Goal: Transaction & Acquisition: Book appointment/travel/reservation

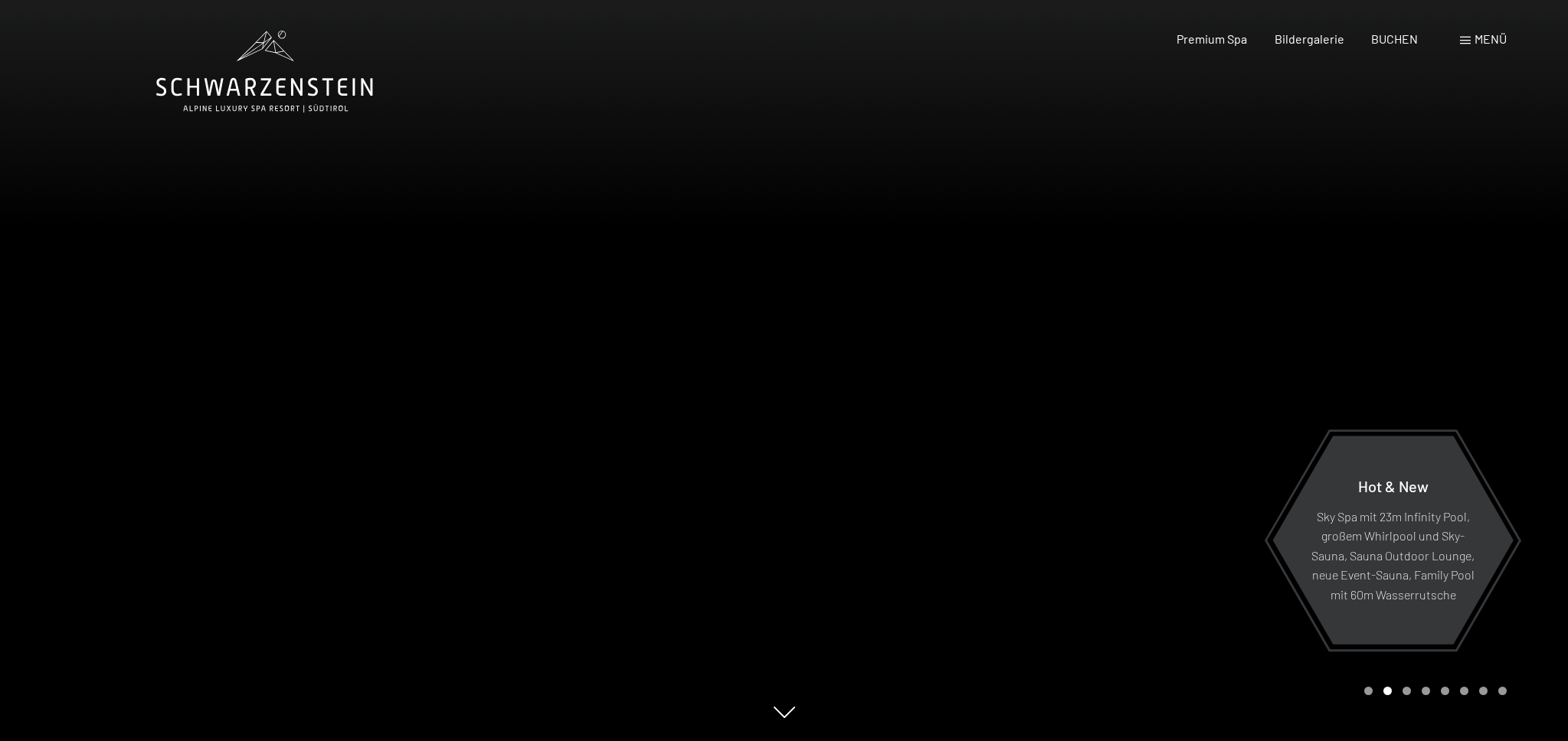
click at [647, 135] on div at bounding box center [392, 370] width 785 height 741
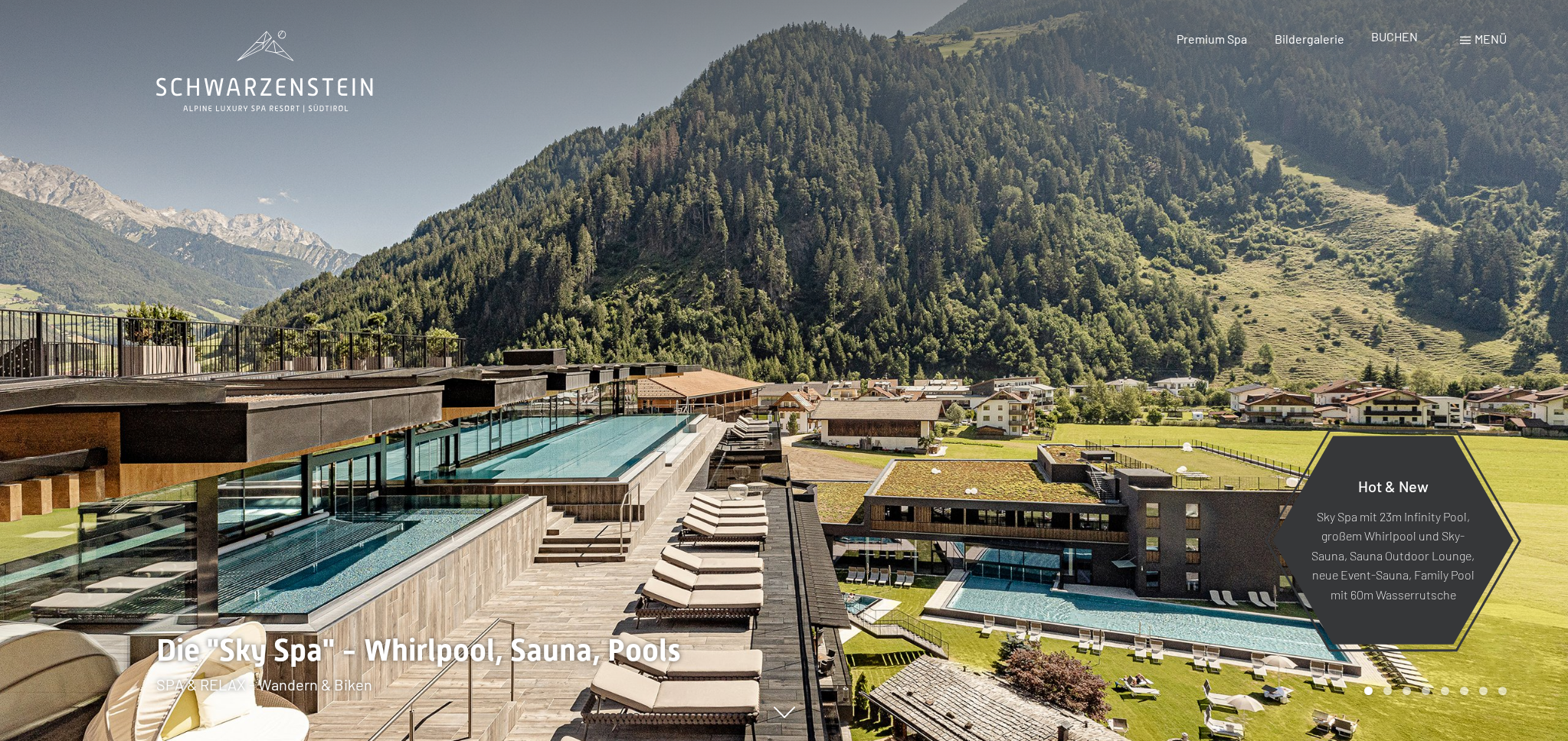
click at [1390, 37] on span "BUCHEN" at bounding box center [1394, 36] width 47 height 14
click at [1392, 40] on span "BUCHEN" at bounding box center [1394, 36] width 47 height 14
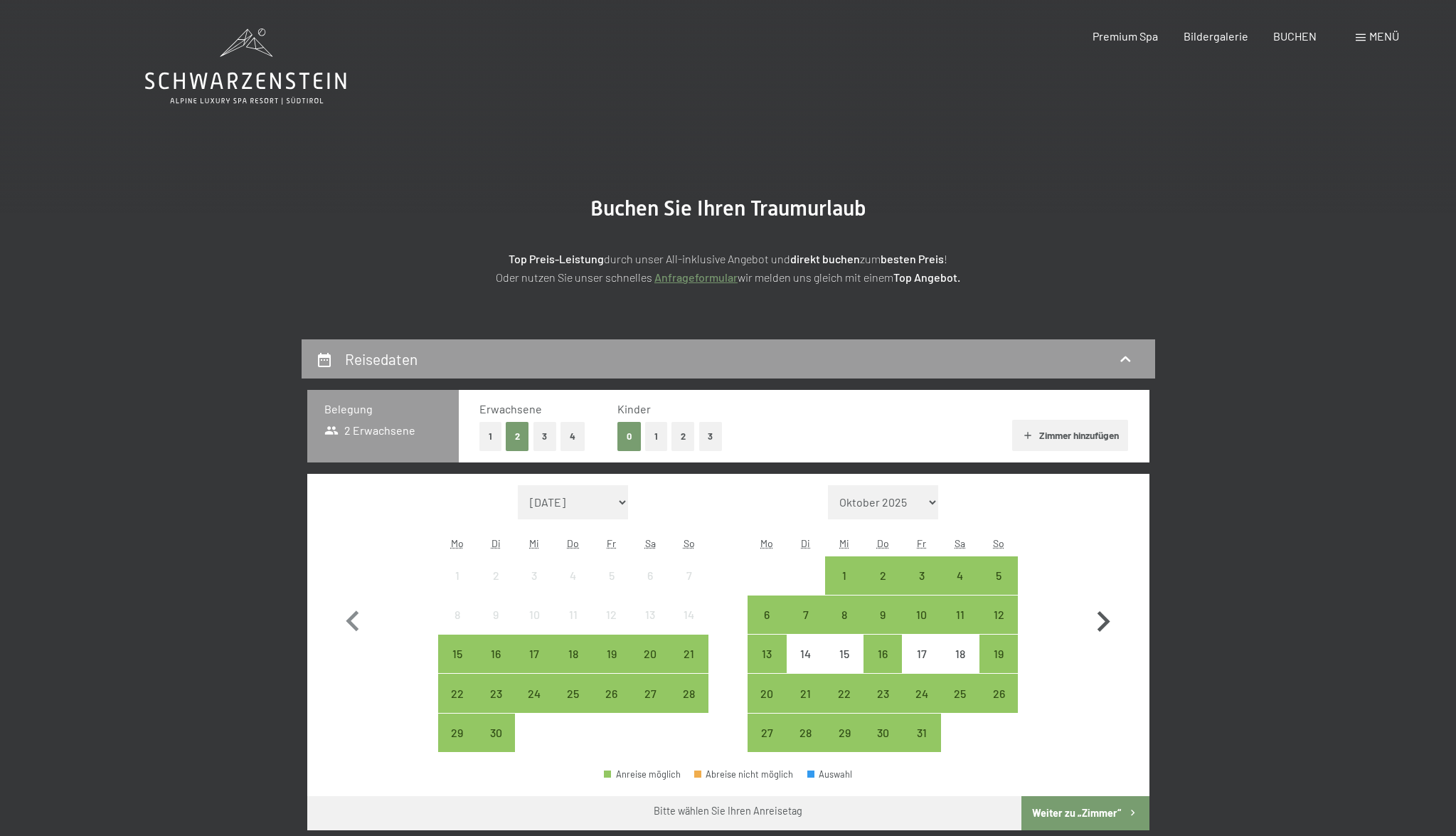
click at [1105, 622] on icon "button" at bounding box center [1103, 621] width 13 height 21
select select "[DATE]"
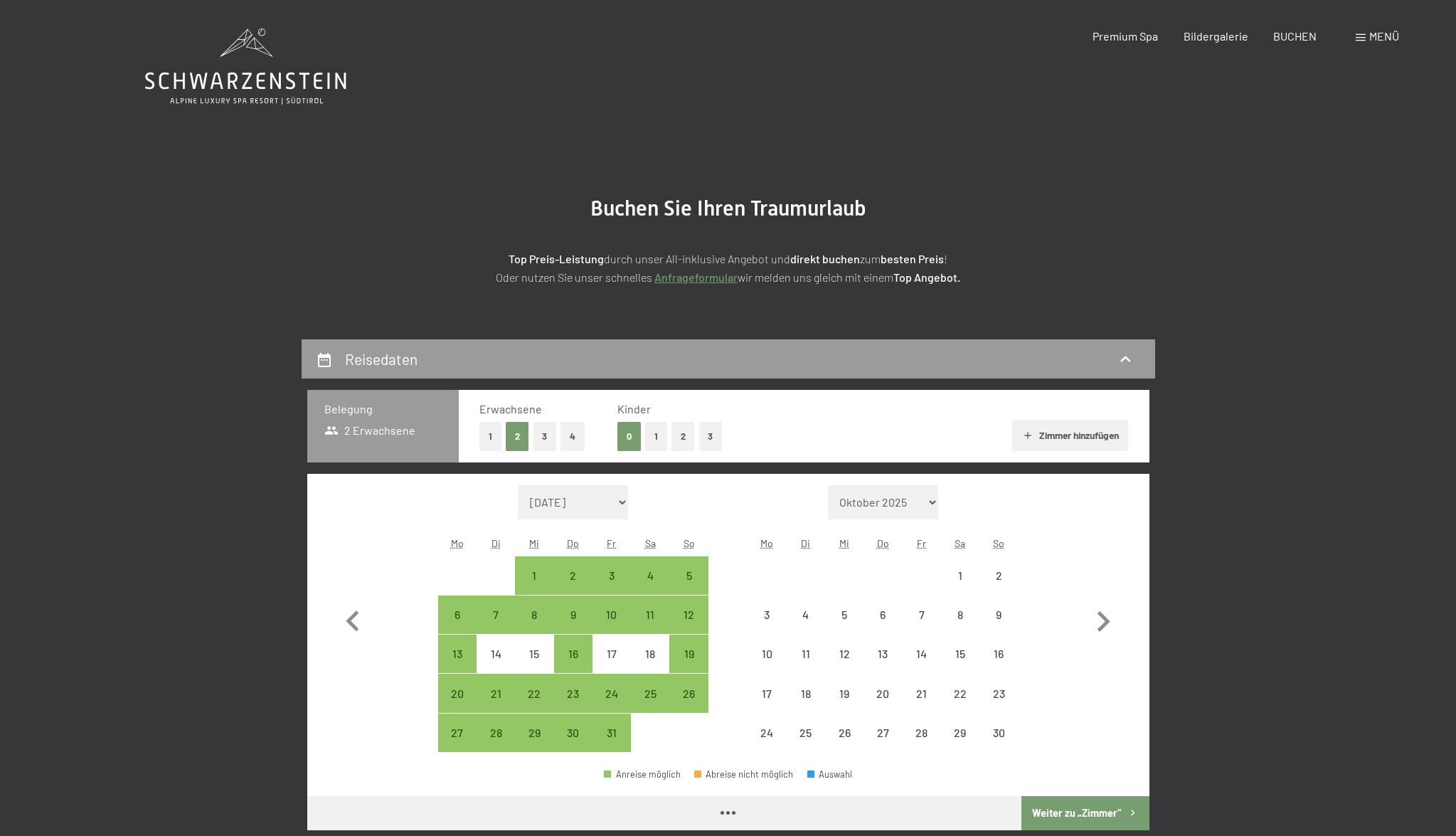
select select "[DATE]"
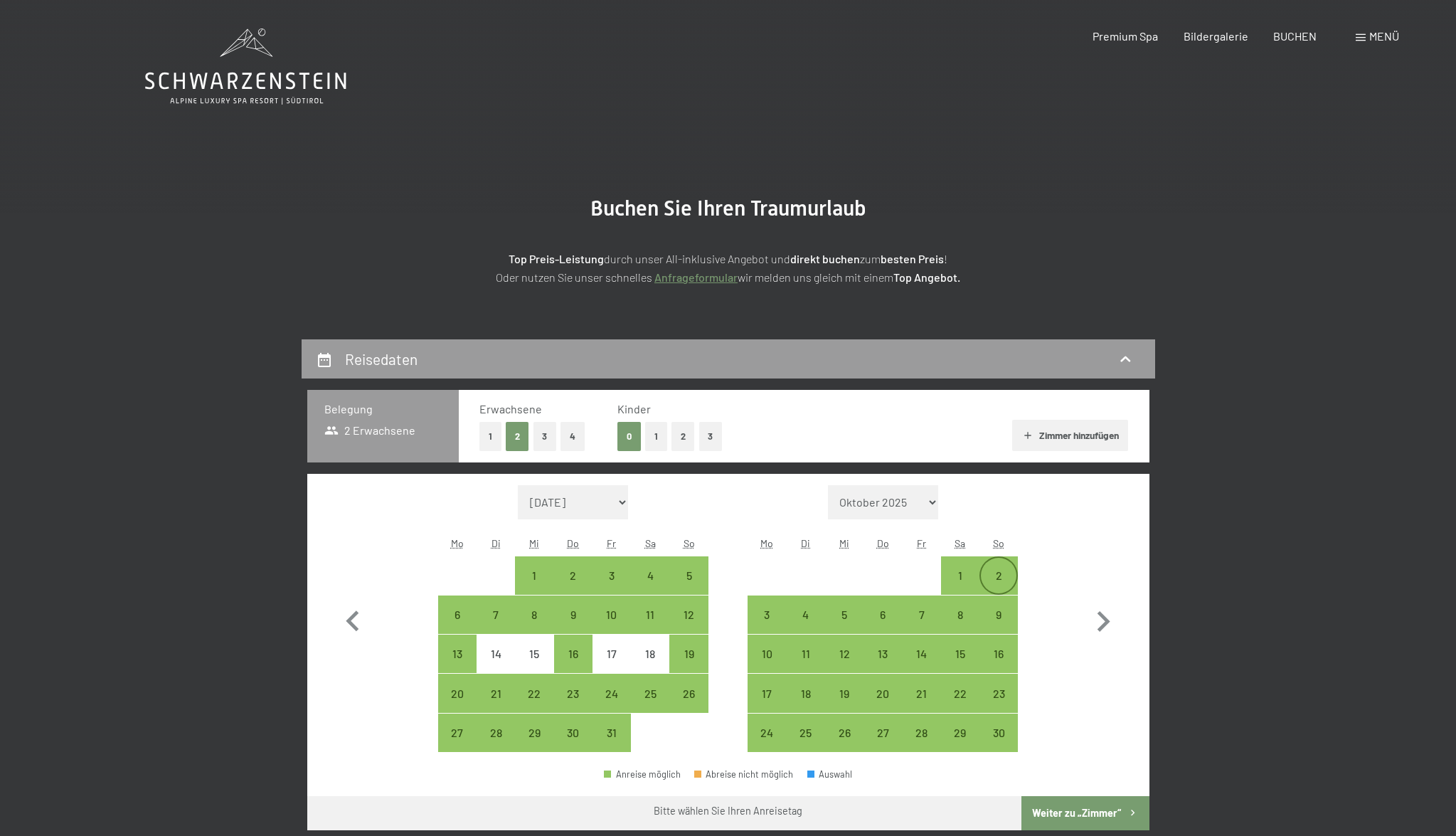
click at [1002, 568] on div "2" at bounding box center [999, 576] width 36 height 36
select select "[DATE]"
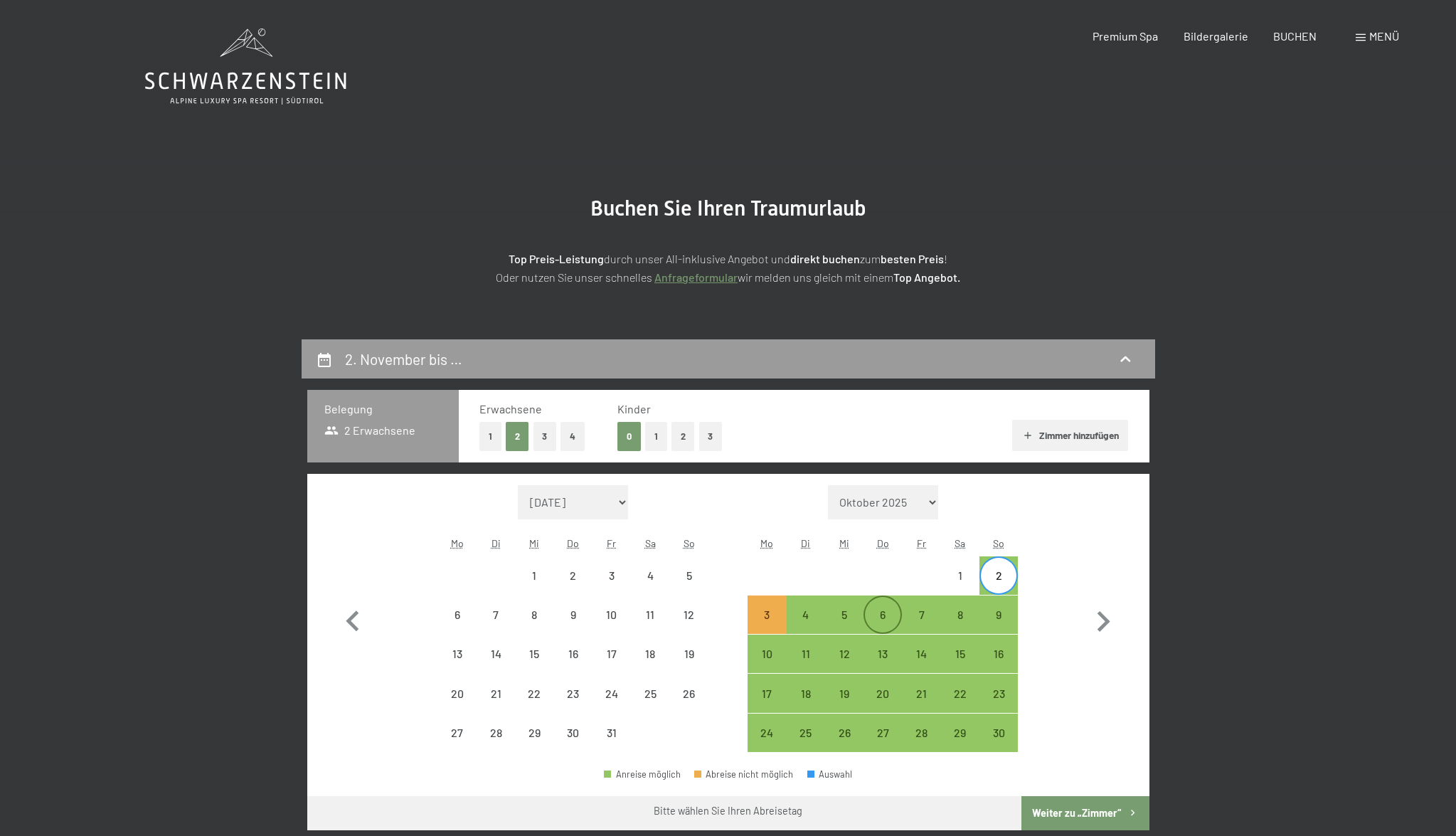
click at [878, 617] on div "6" at bounding box center [883, 627] width 36 height 36
select select "[DATE]"
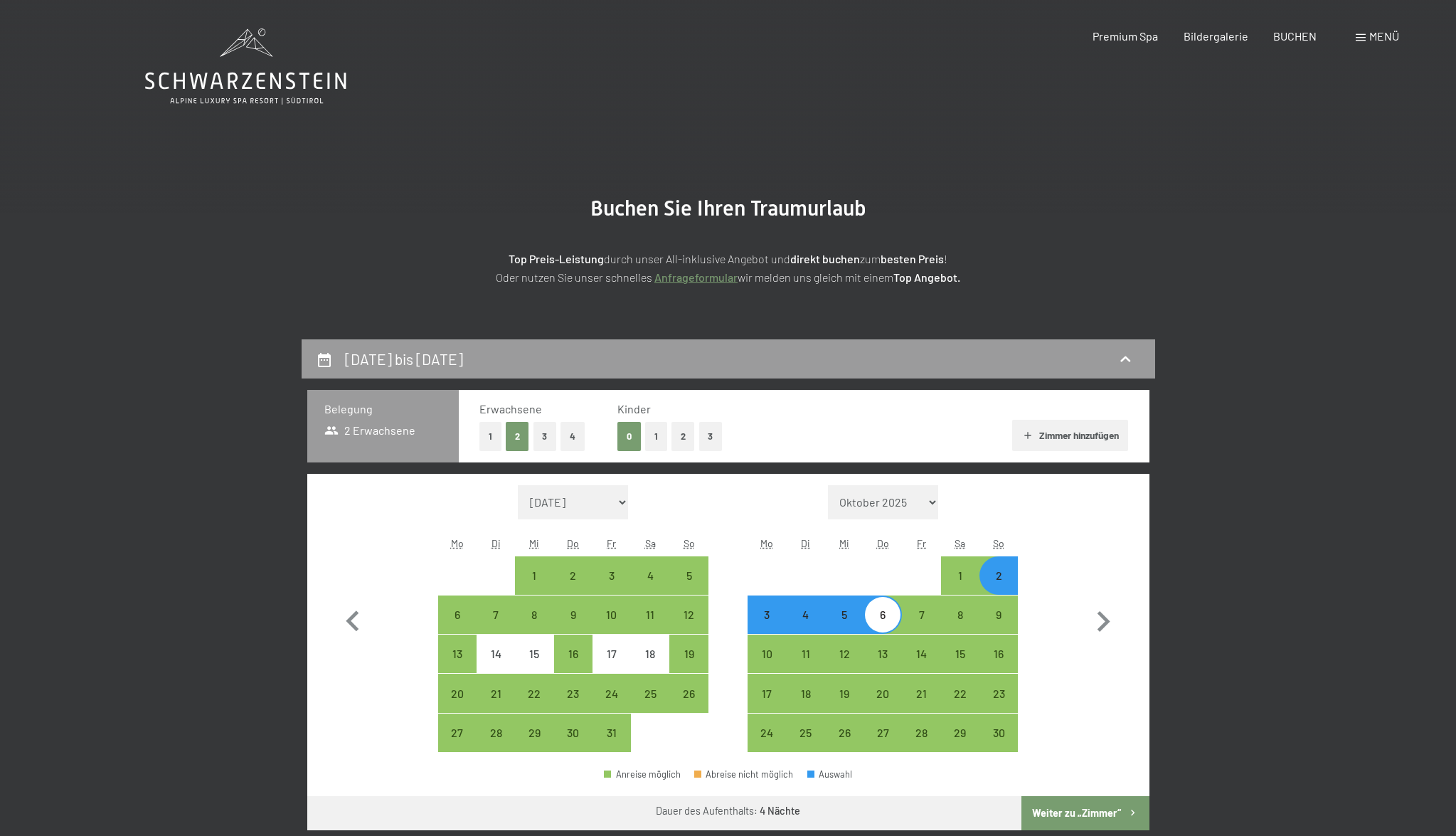
click at [1060, 688] on button "Weiter zu „Zimmer“" at bounding box center [1085, 814] width 127 height 34
select select "[DATE]"
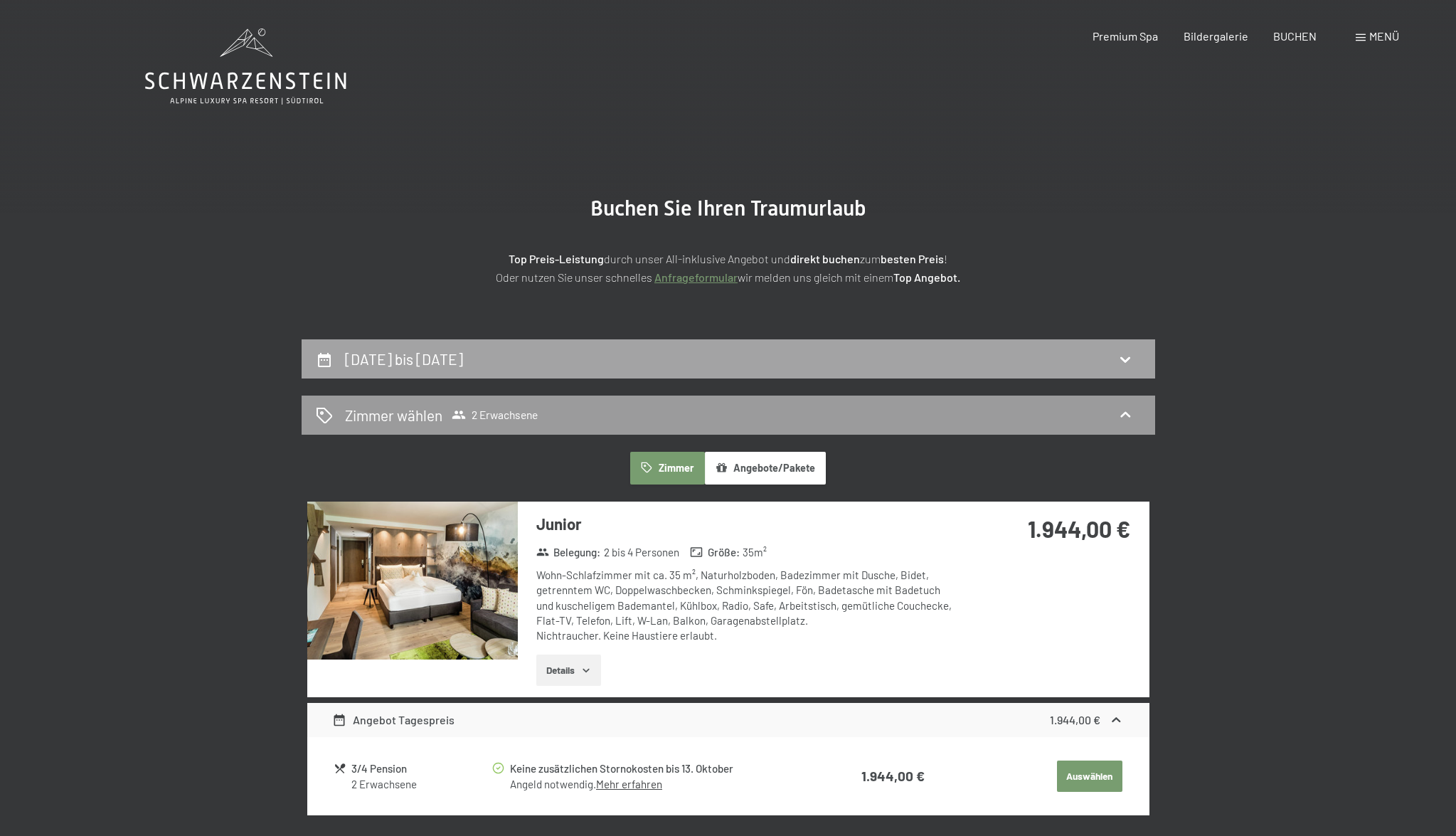
click at [401, 357] on h2 "[DATE] bis [DATE]" at bounding box center [404, 359] width 118 height 18
select select "[DATE]"
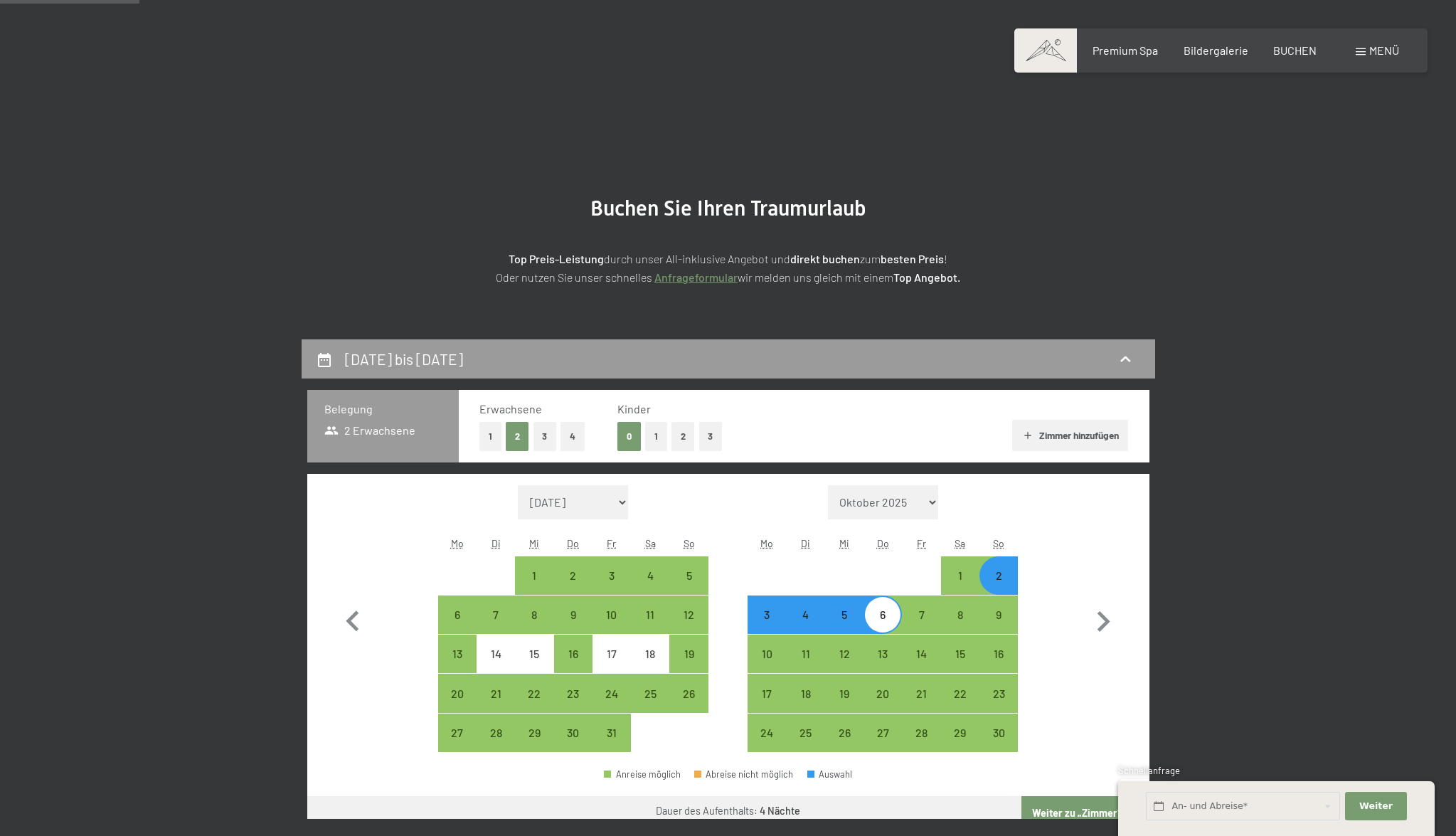
scroll to position [339, 0]
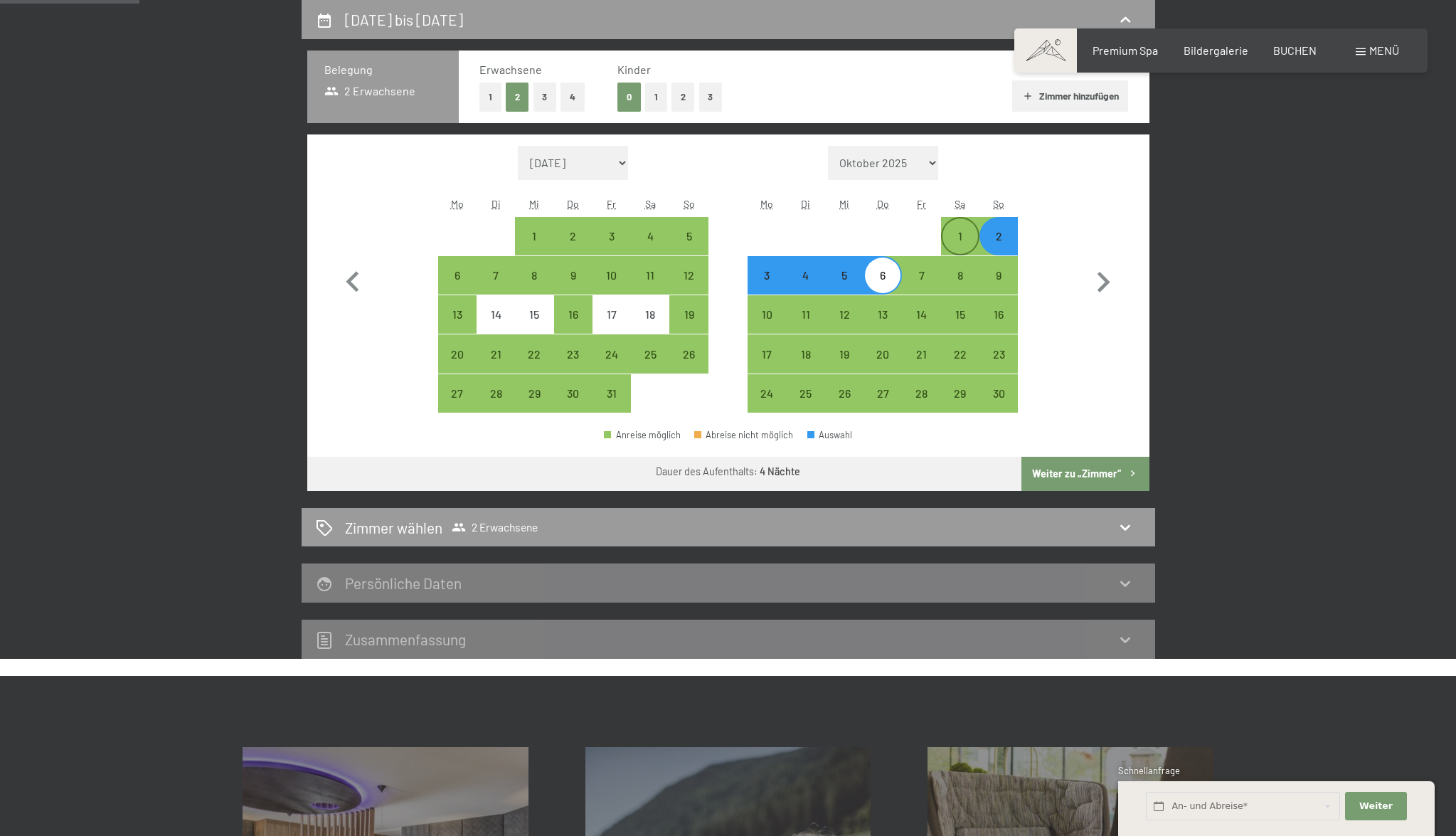
click at [964, 245] on div "1" at bounding box center [960, 248] width 36 height 36
select select "[DATE]"
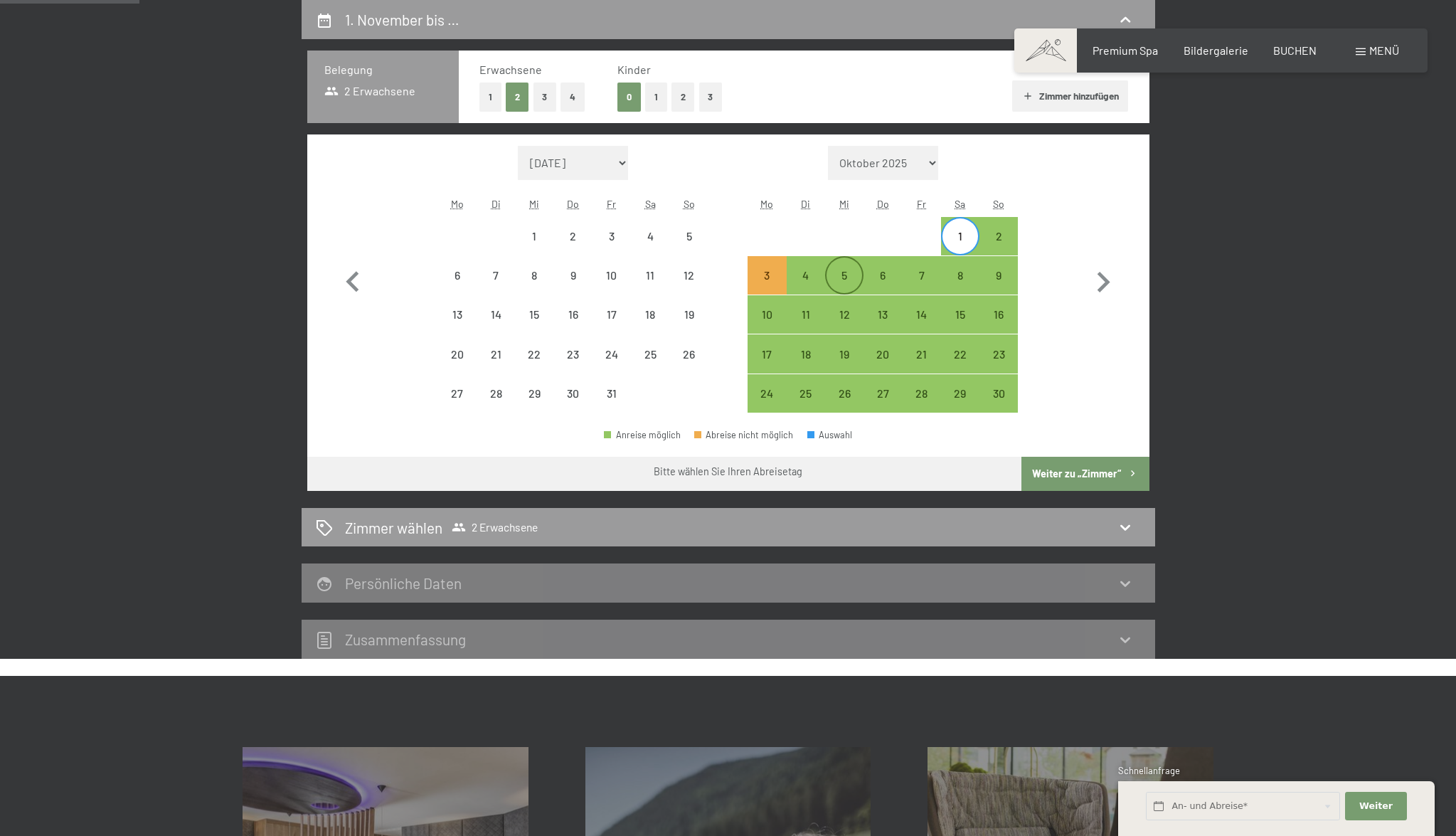
click at [852, 279] on div "5" at bounding box center [845, 288] width 36 height 36
select select "[DATE]"
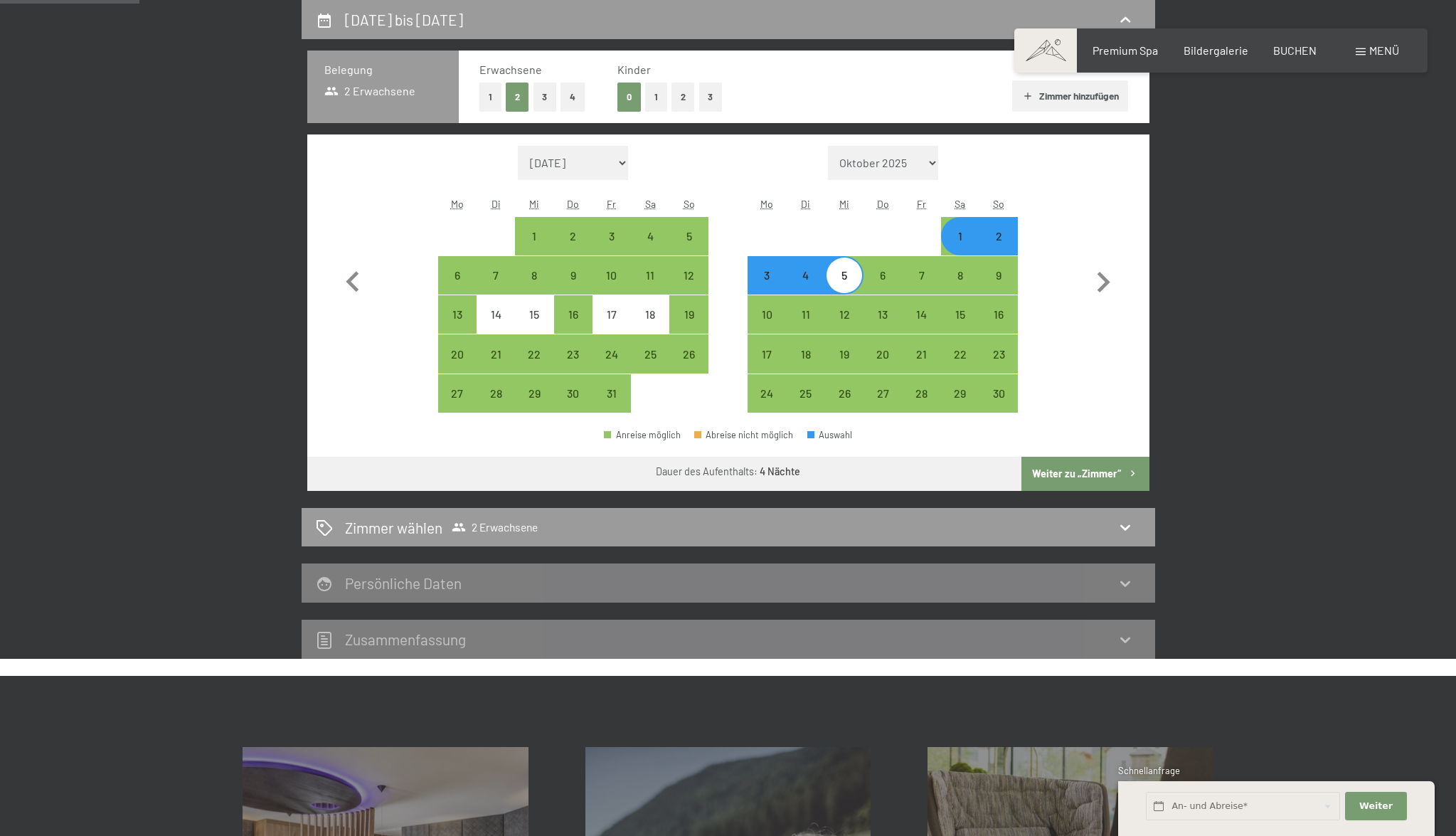
click at [1052, 461] on button "Weiter zu „Zimmer“" at bounding box center [1085, 474] width 127 height 34
select select "[DATE]"
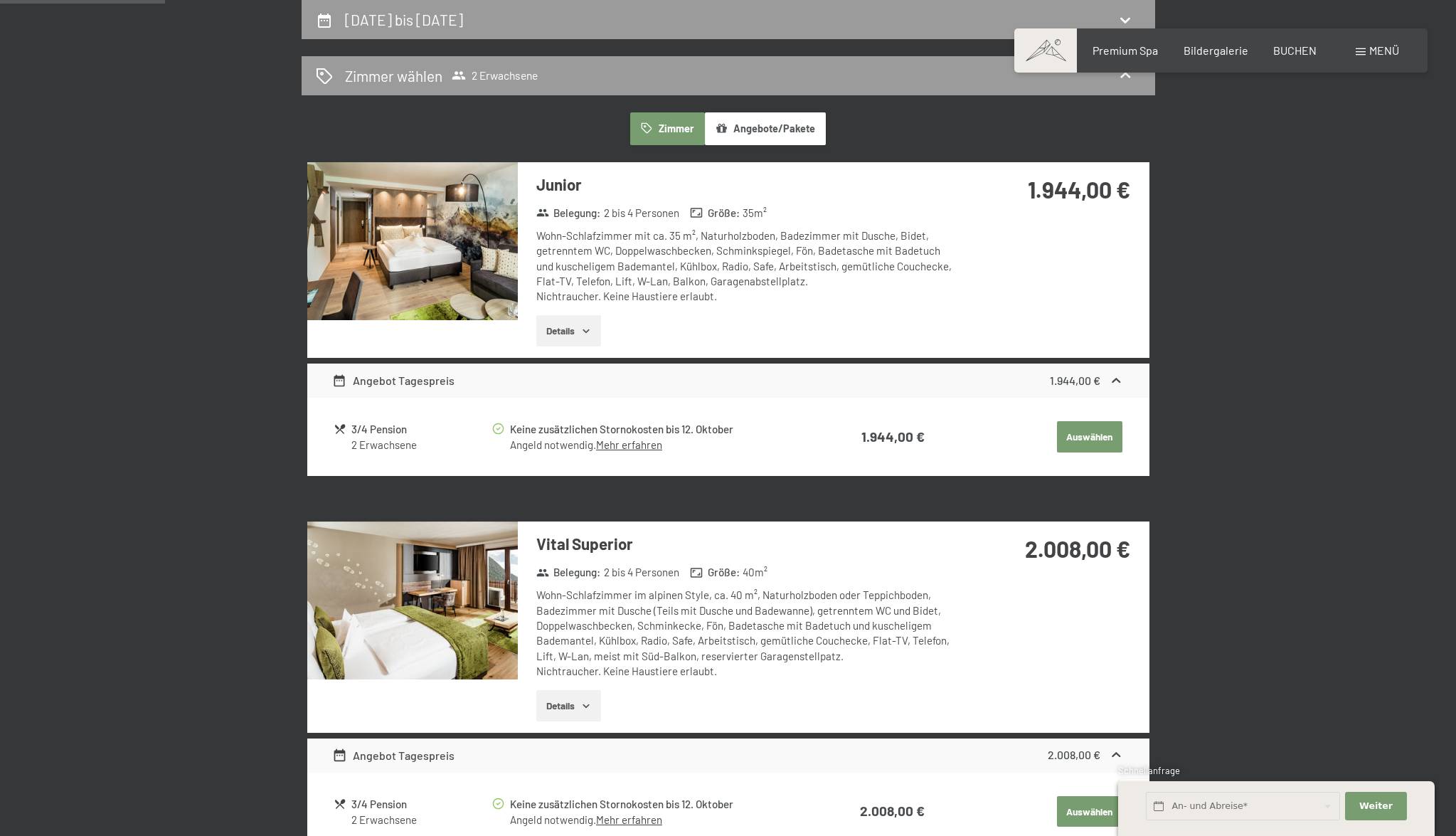
scroll to position [0, 0]
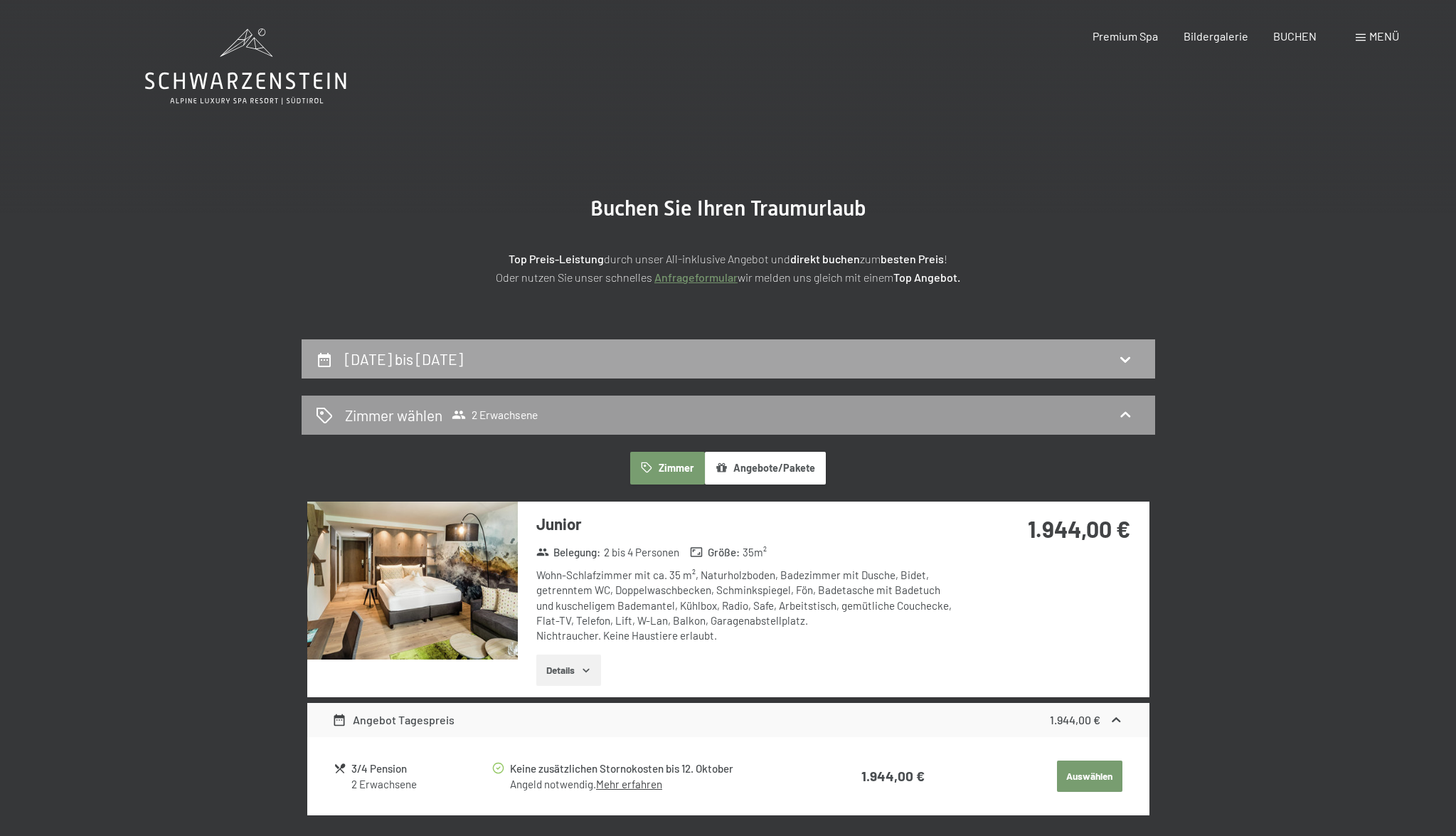
click at [1055, 361] on div "[DATE] bis [DATE]" at bounding box center [729, 359] width 825 height 21
select select "[DATE]"
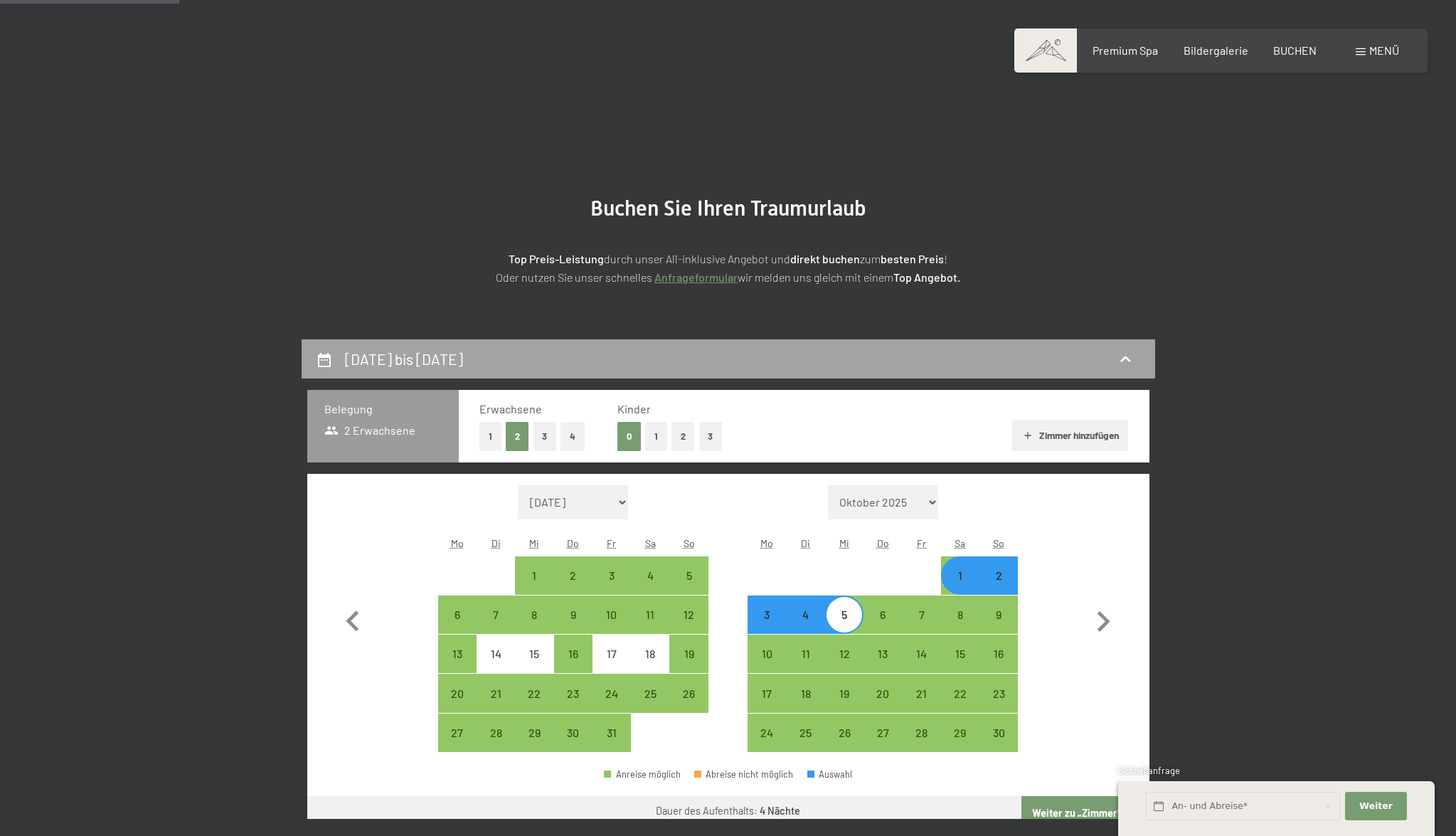
scroll to position [339, 0]
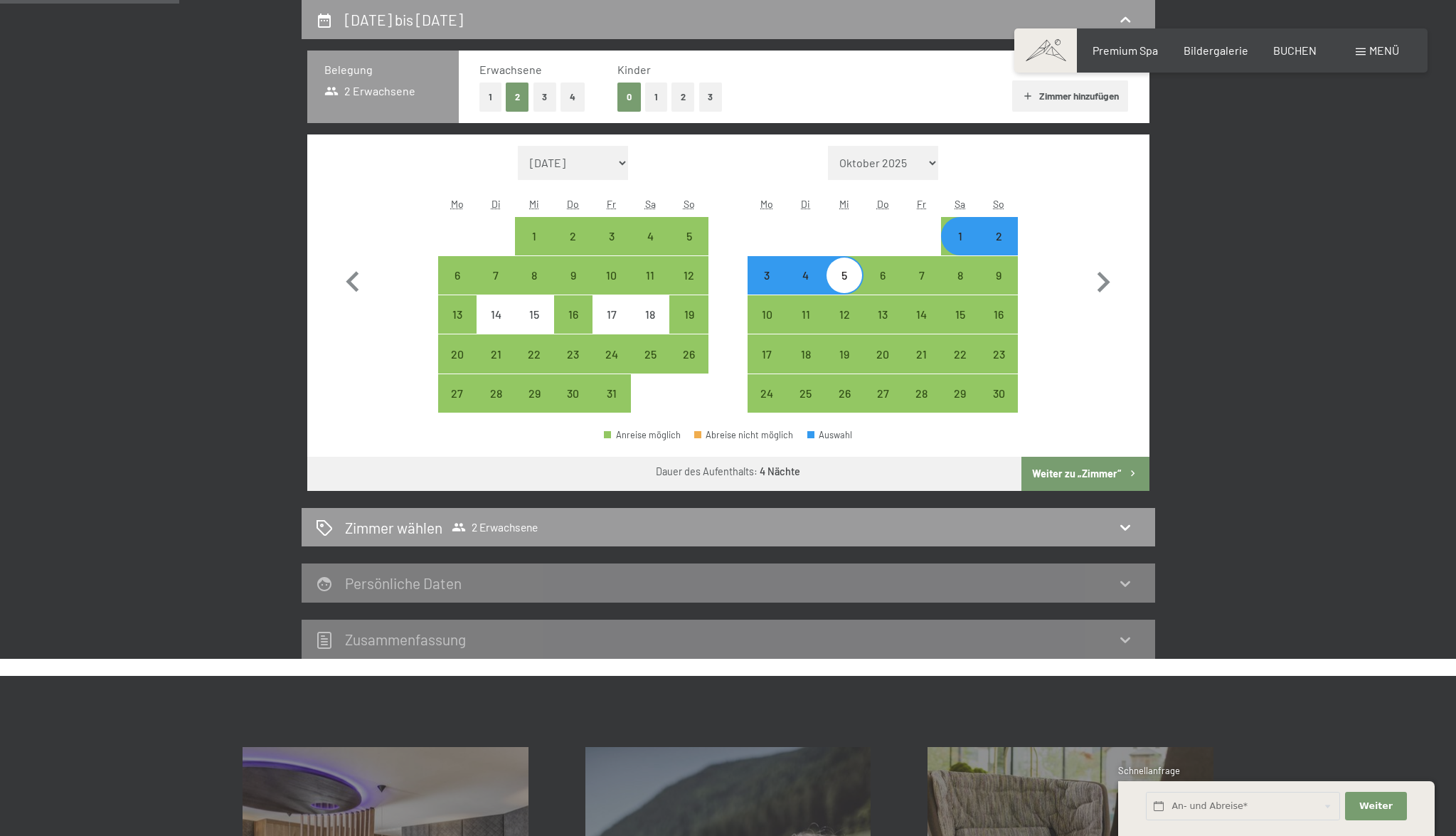
click at [773, 282] on div "3" at bounding box center [767, 288] width 36 height 36
select select "[DATE]"
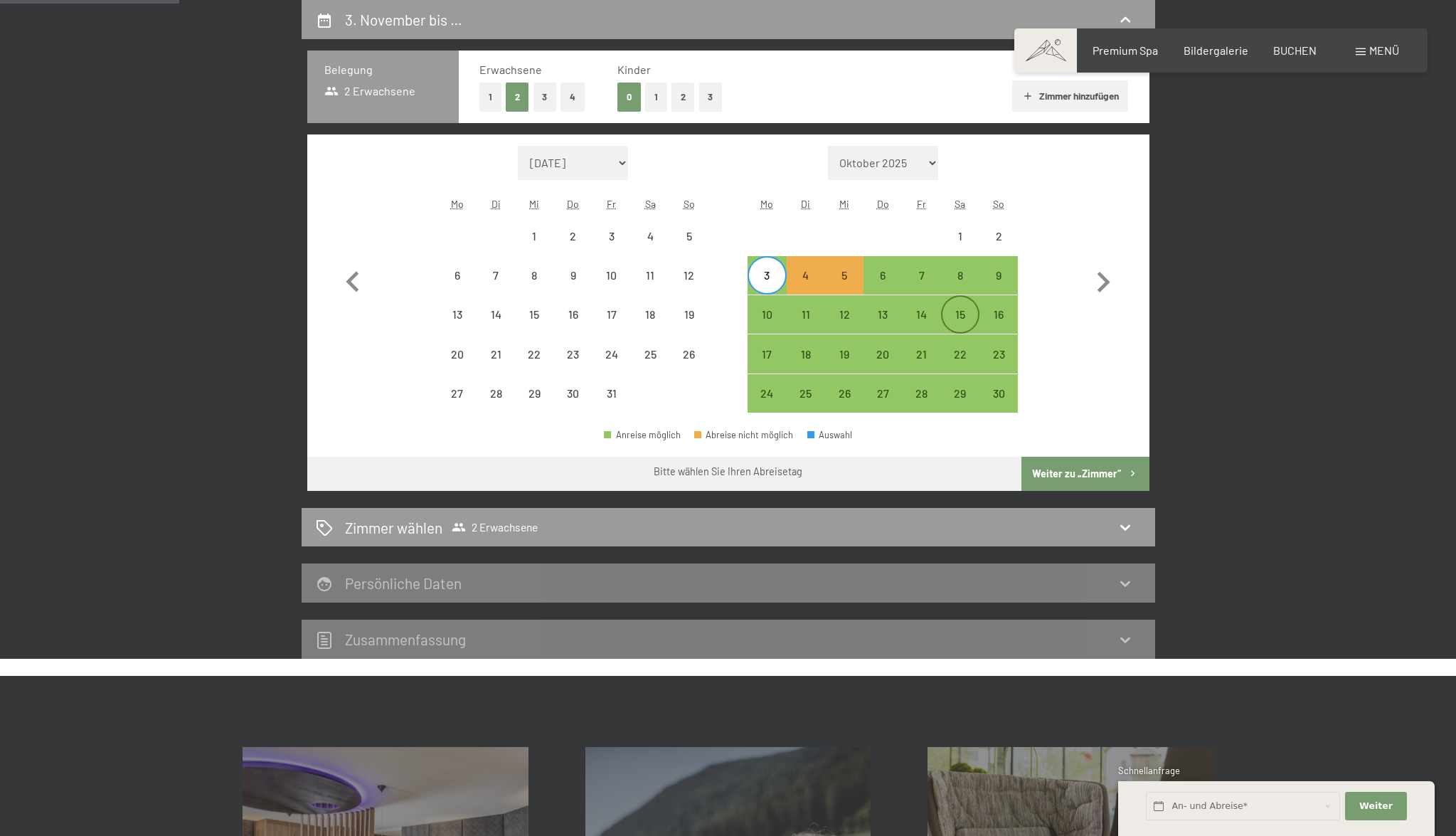
click at [920, 287] on div "7" at bounding box center [922, 288] width 36 height 36
select select "[DATE]"
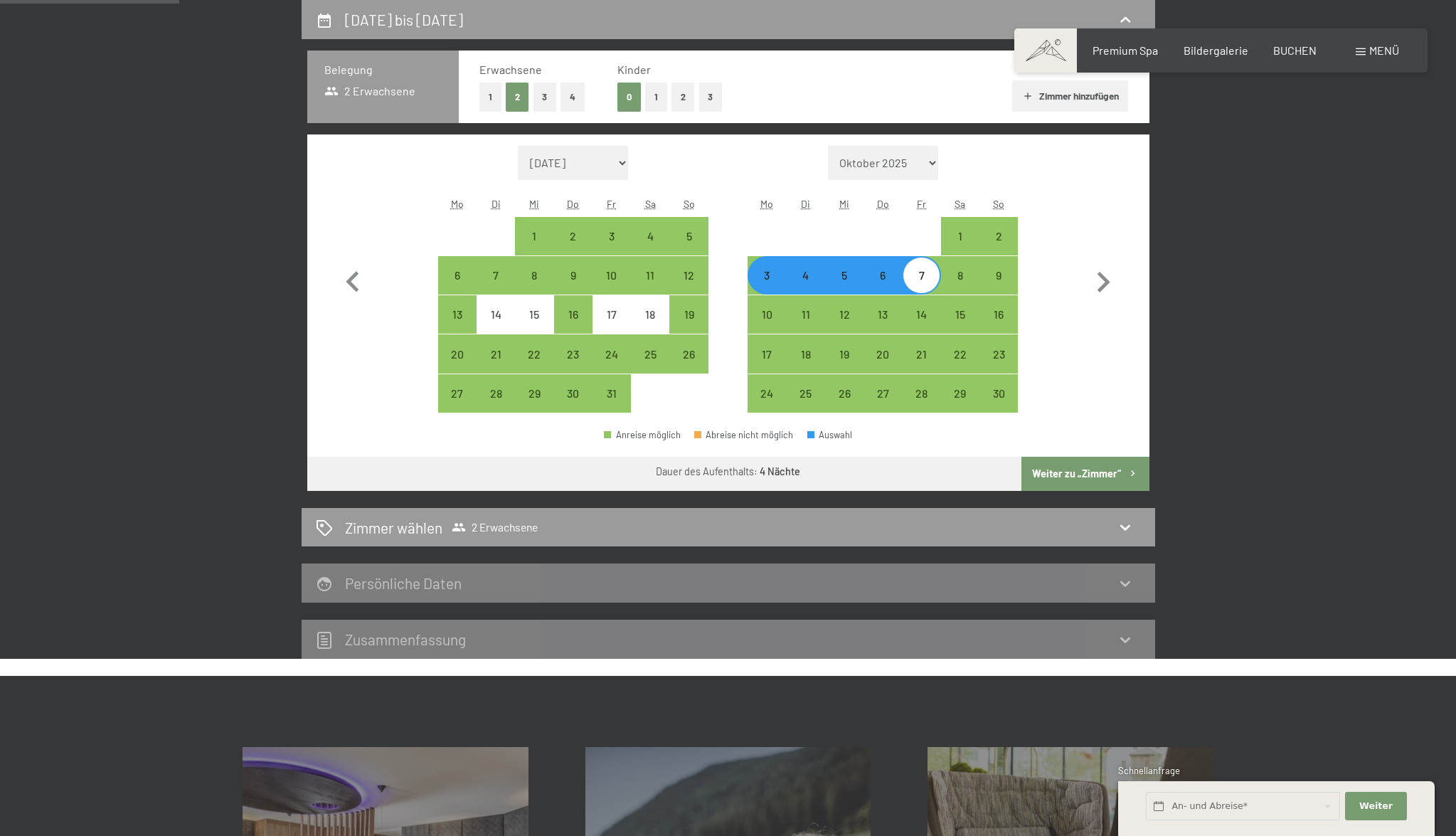
click at [1064, 467] on button "Weiter zu „Zimmer“" at bounding box center [1085, 474] width 127 height 34
select select "[DATE]"
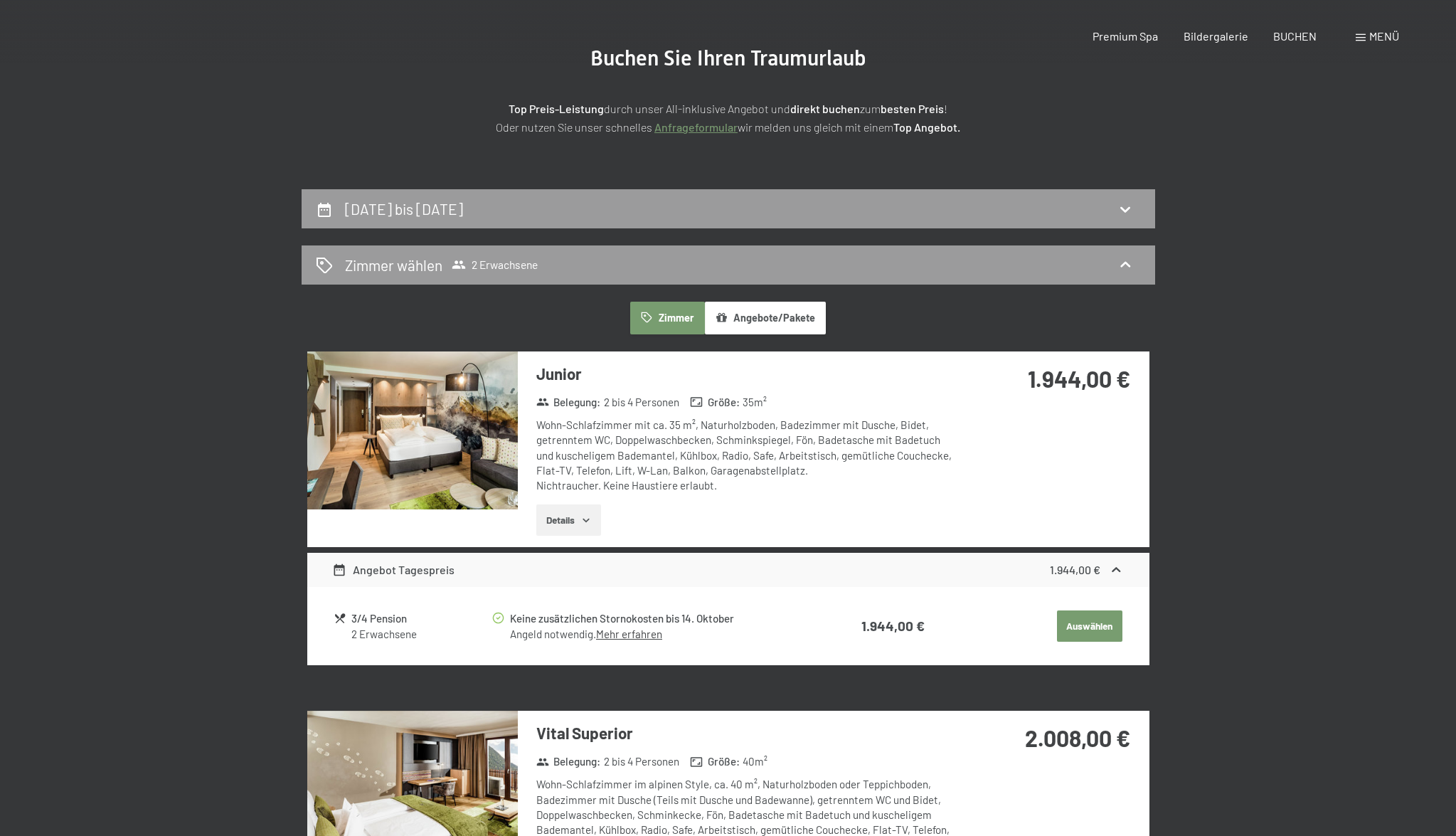
scroll to position [0, 0]
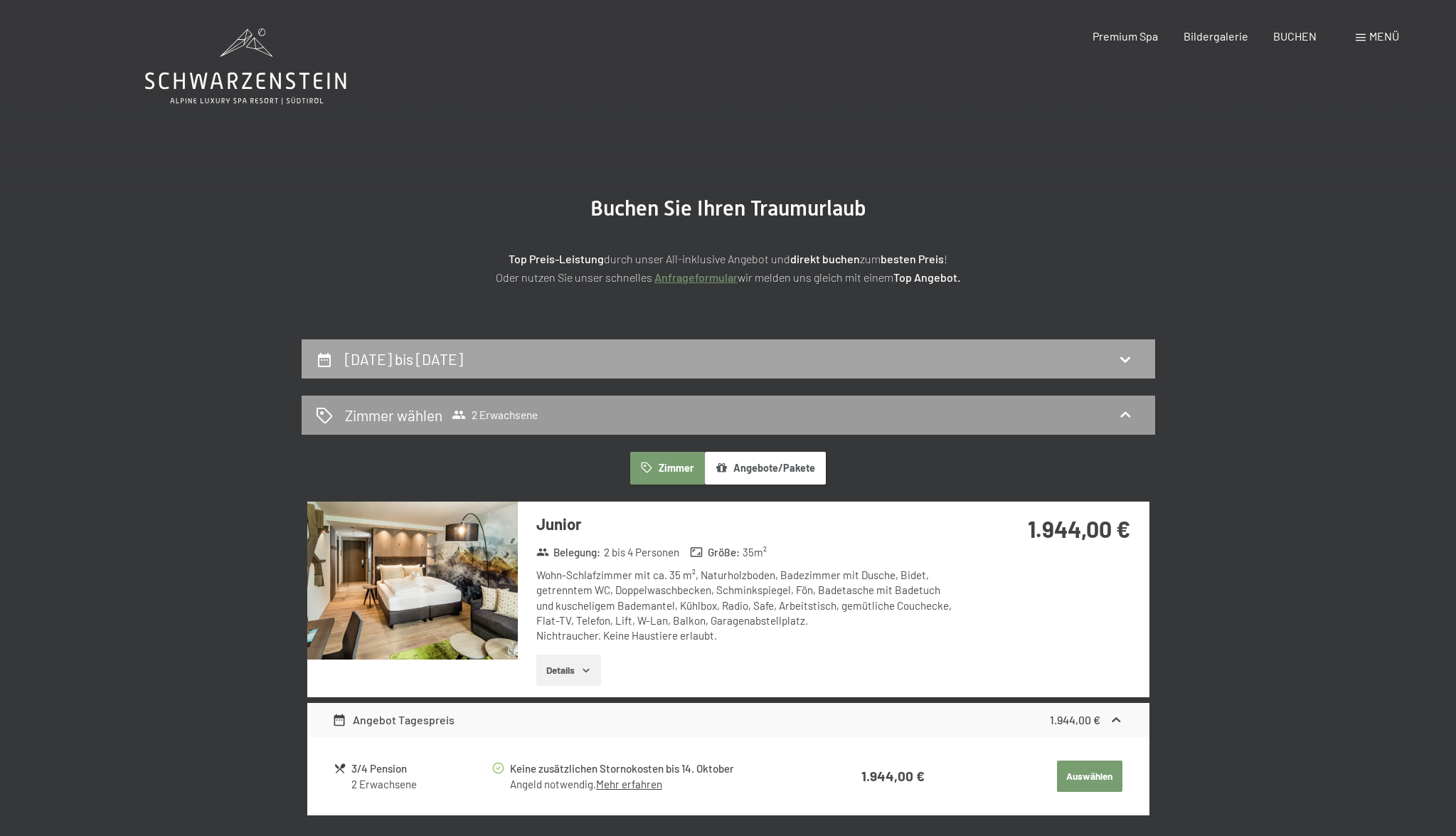
click at [1057, 362] on div "[DATE] bis [DATE]" at bounding box center [729, 359] width 825 height 21
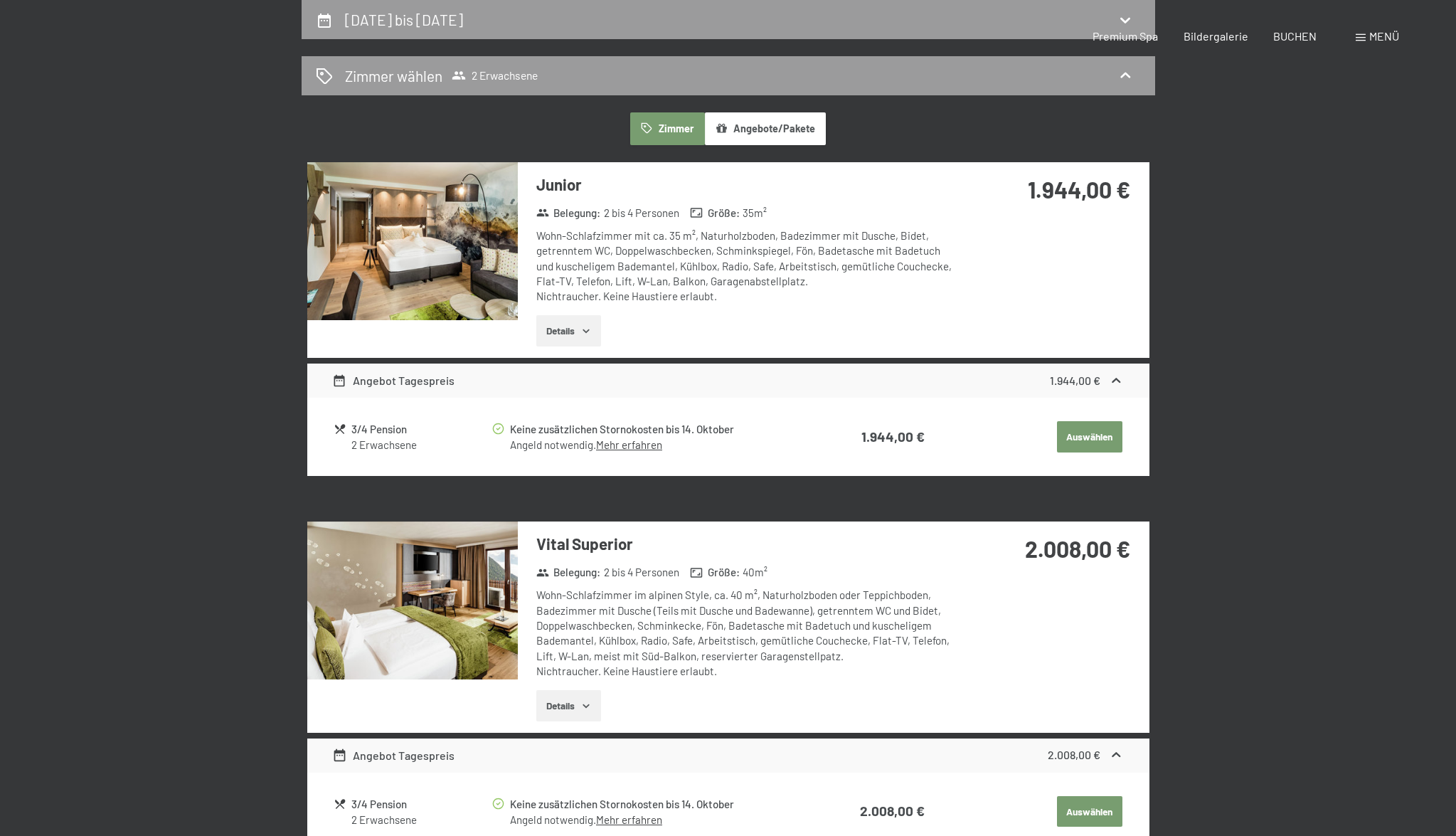
select select "[DATE]"
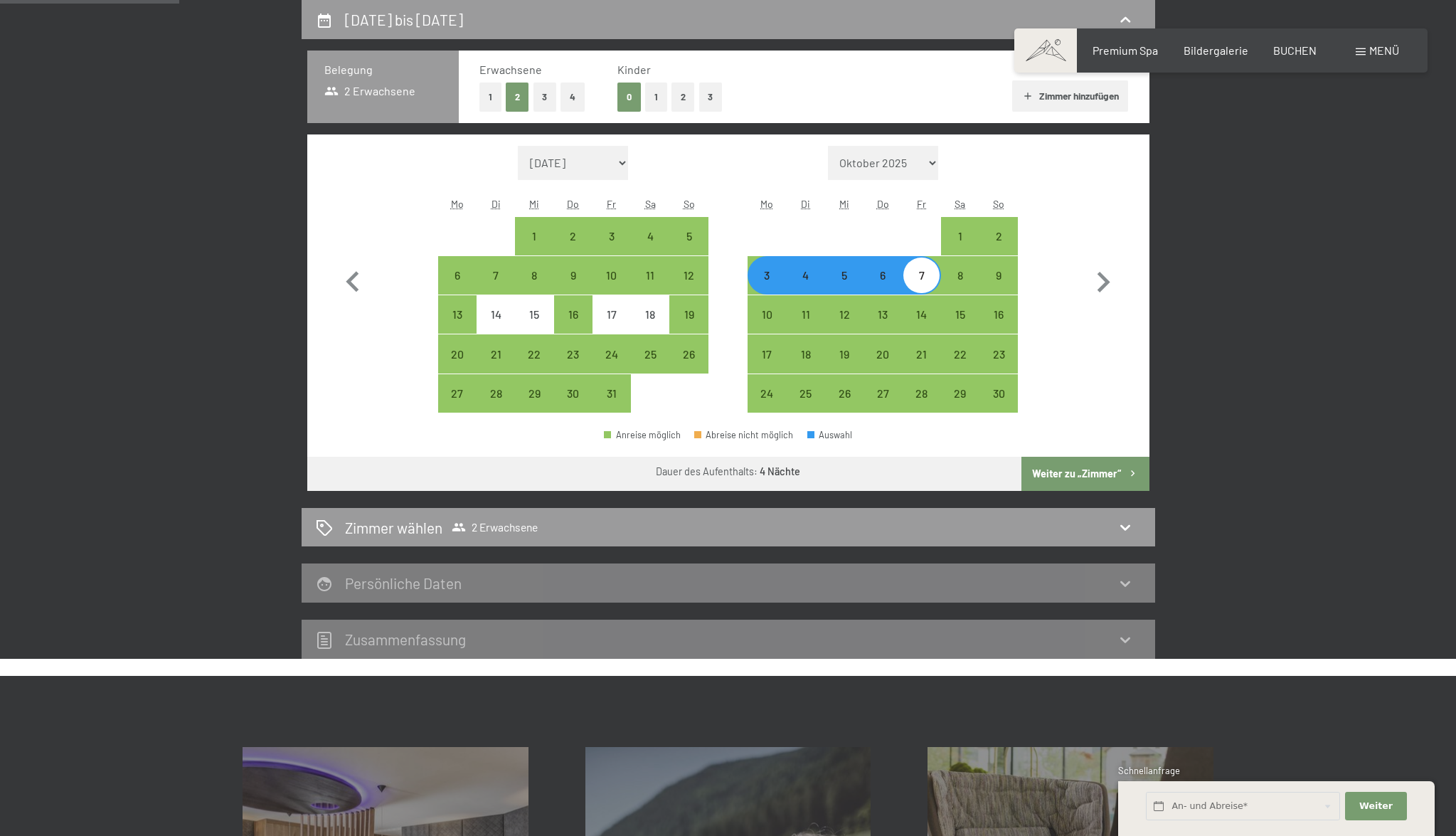
click at [821, 281] on div "4" at bounding box center [806, 288] width 36 height 36
select select "[DATE]"
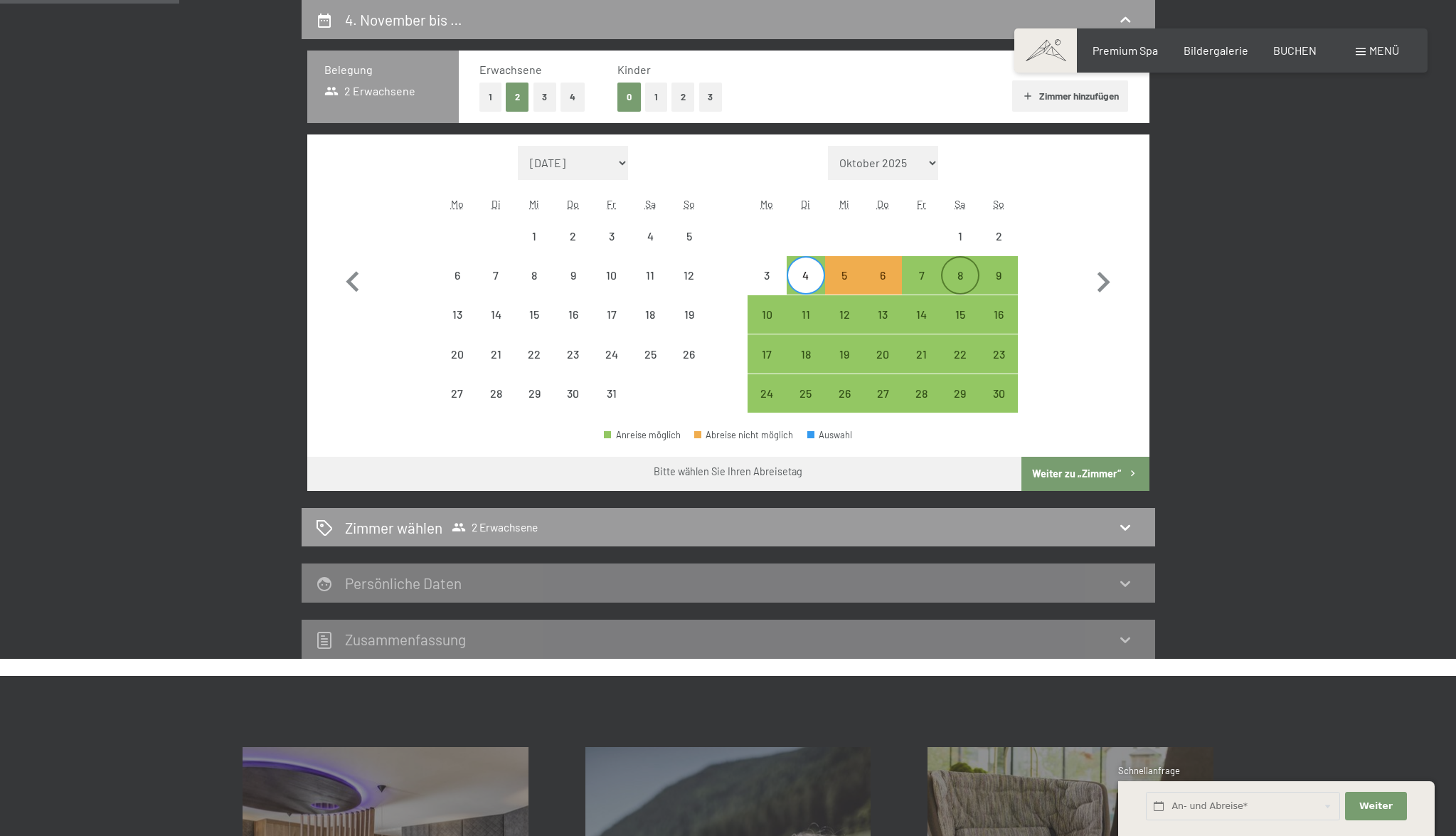
click at [948, 277] on div "8" at bounding box center [960, 288] width 36 height 36
select select "[DATE]"
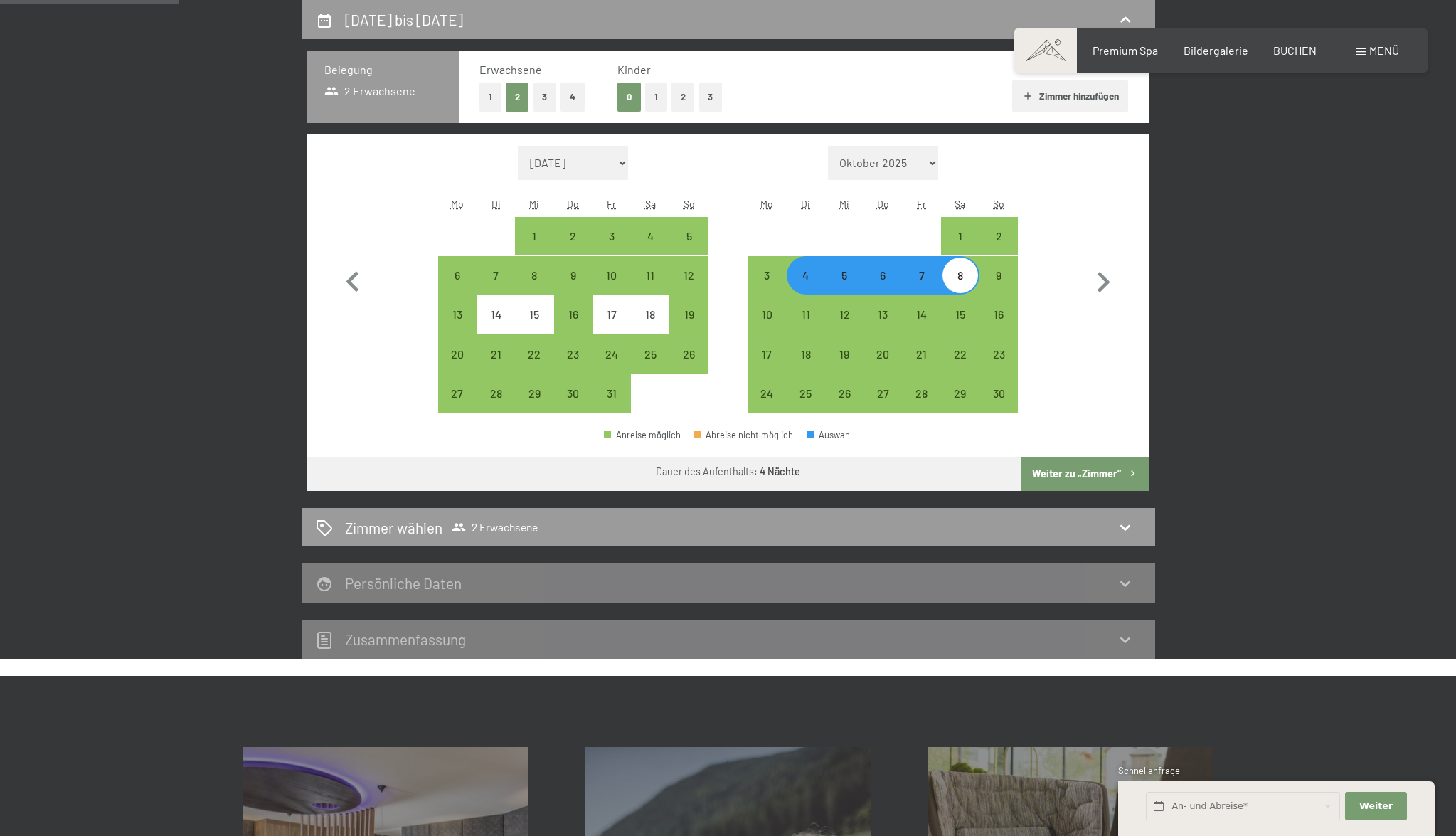
click at [1088, 465] on button "Weiter zu „Zimmer“" at bounding box center [1085, 474] width 127 height 34
select select "[DATE]"
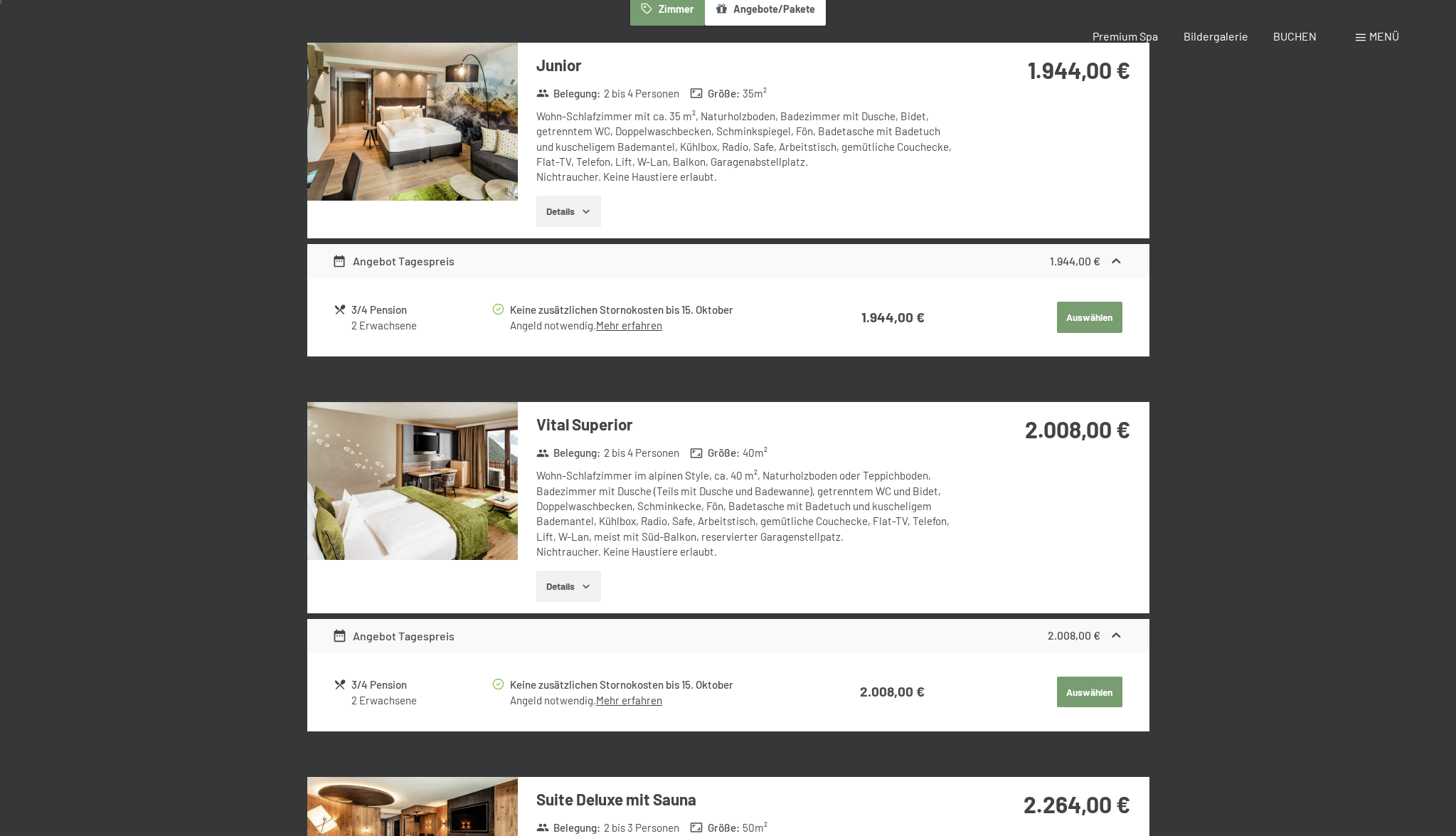
scroll to position [0, 0]
